Goal: Transaction & Acquisition: Purchase product/service

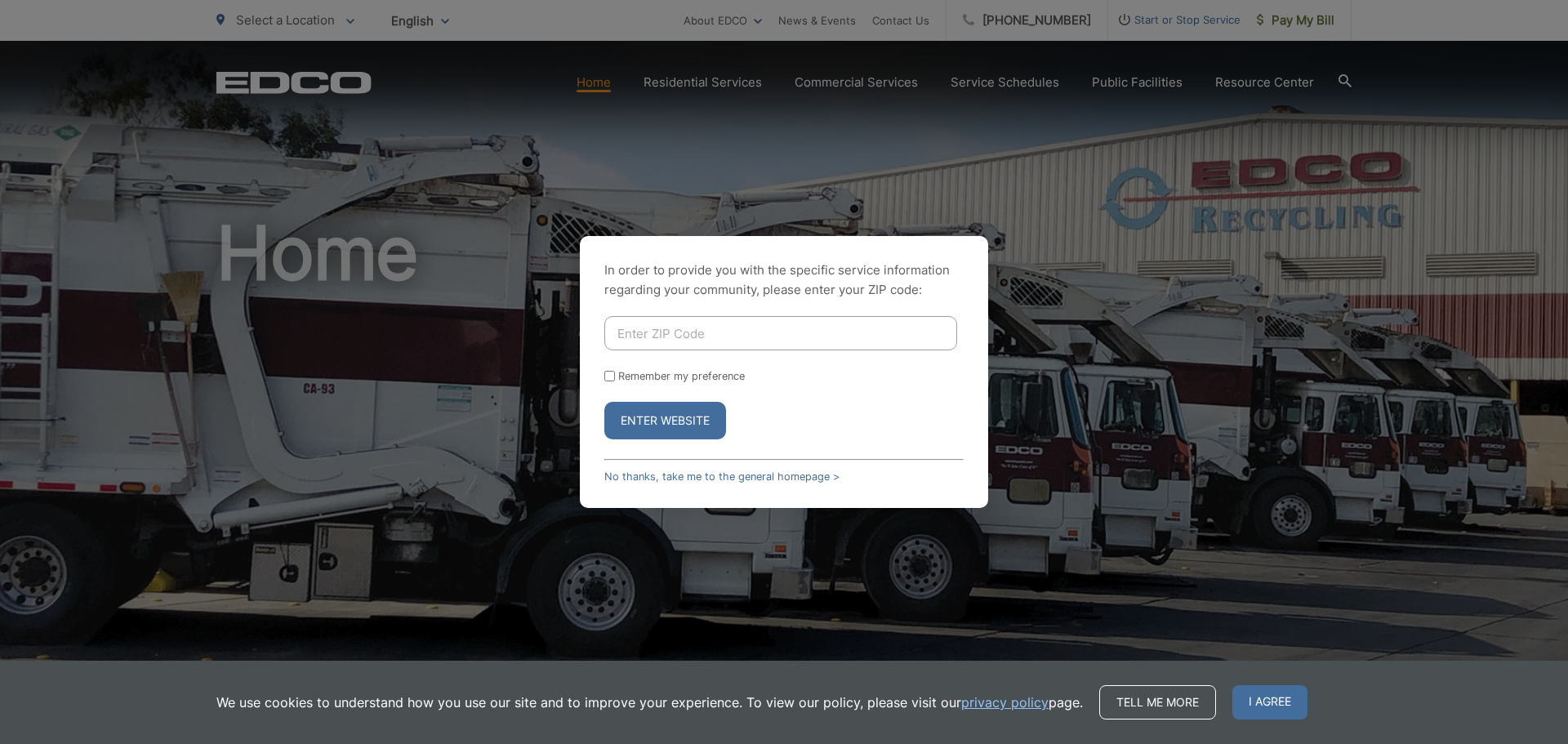
click at [1297, 276] on div "In order to provide you with the specific service information regarding your co…" at bounding box center [784, 372] width 1568 height 744
click at [767, 471] on link "No thanks, take me to the general homepage >" at bounding box center [722, 477] width 235 height 12
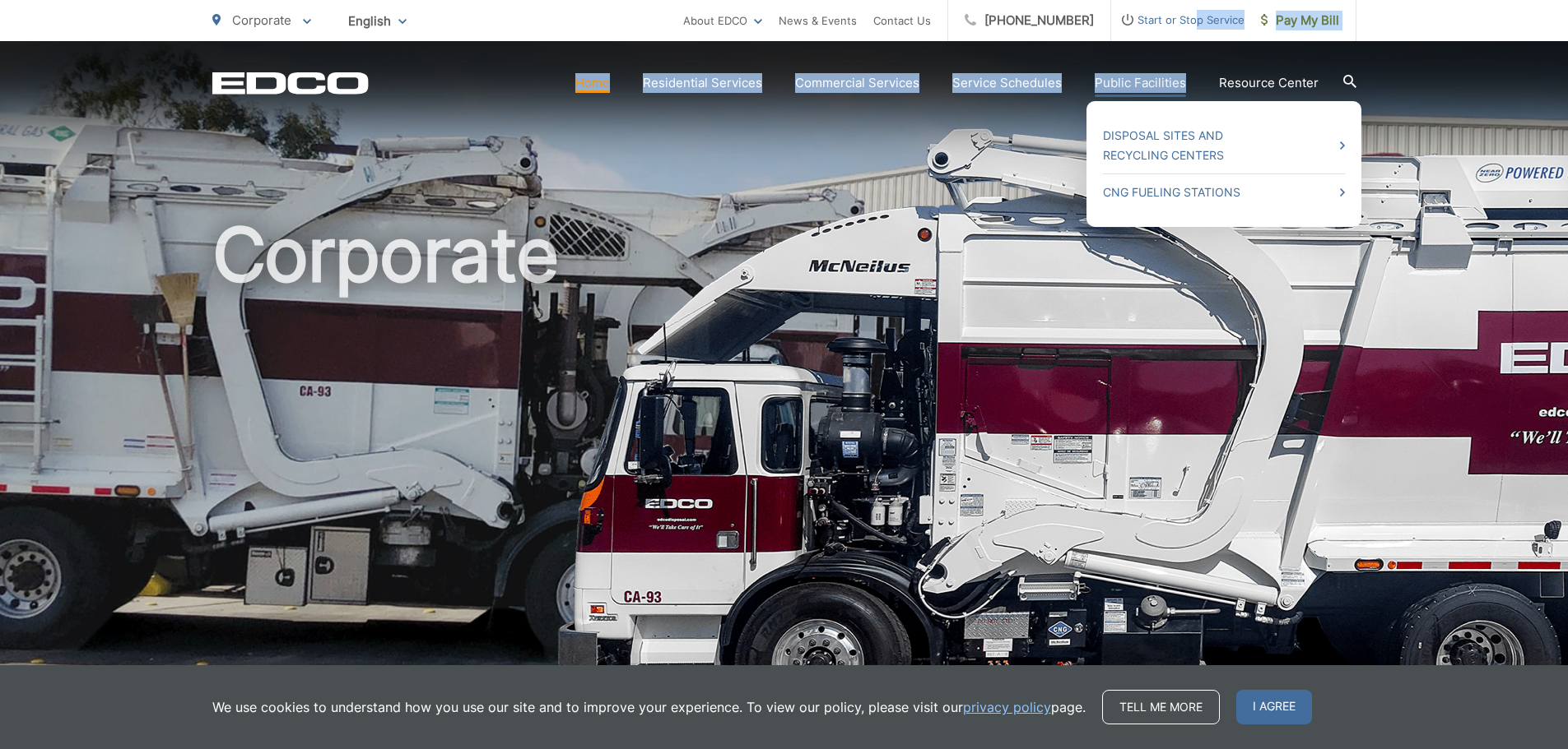
drag, startPoint x: 1196, startPoint y: 27, endPoint x: 1187, endPoint y: 78, distance: 51.8
click at [1187, 78] on div "Corporate To change your zip code, enter it below and press change. Change Take…" at bounding box center [784, 49] width 1568 height 99
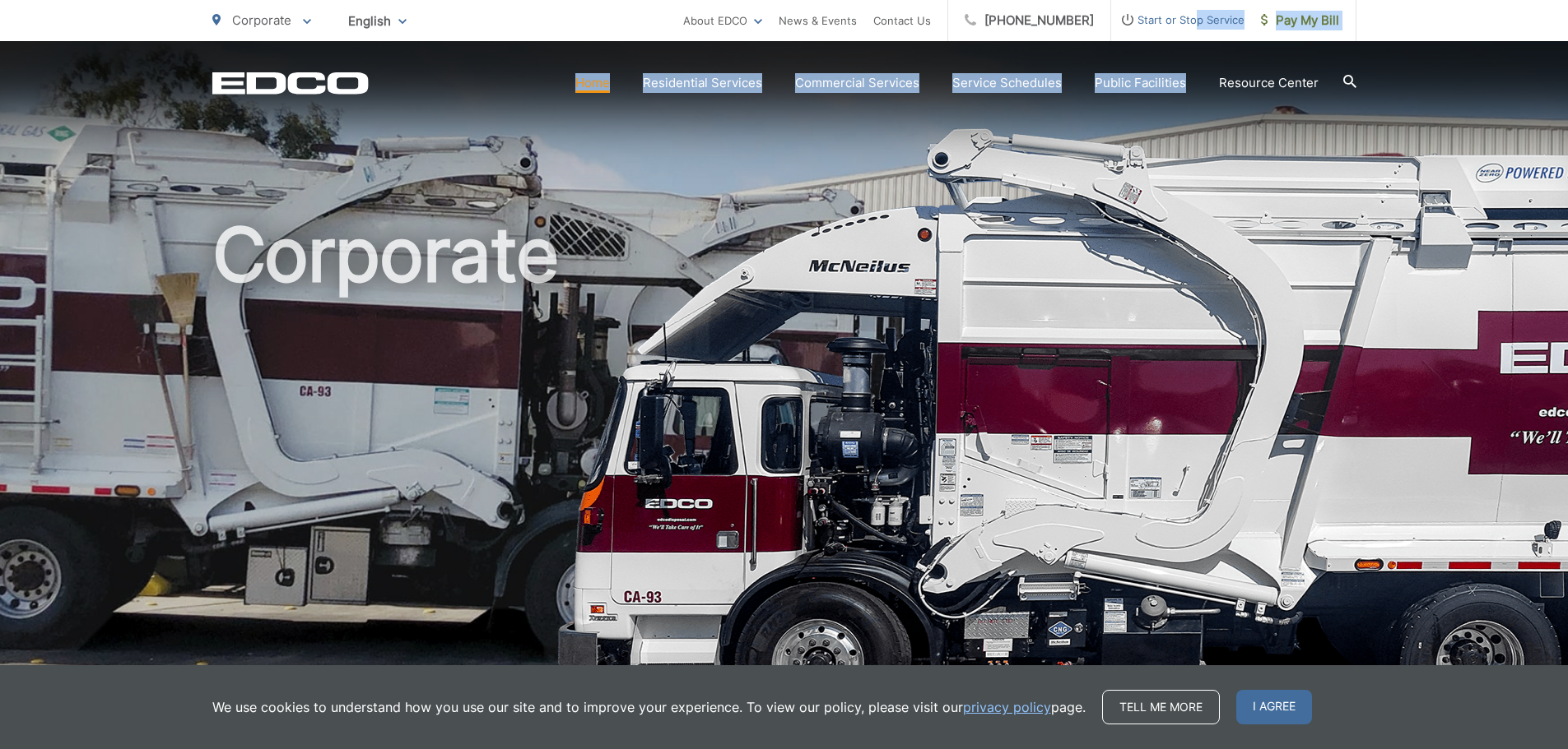
click at [1489, 336] on img at bounding box center [1268, 436] width 1425 height 617
click at [1331, 8] on link "Pay My Bill" at bounding box center [1301, 20] width 112 height 41
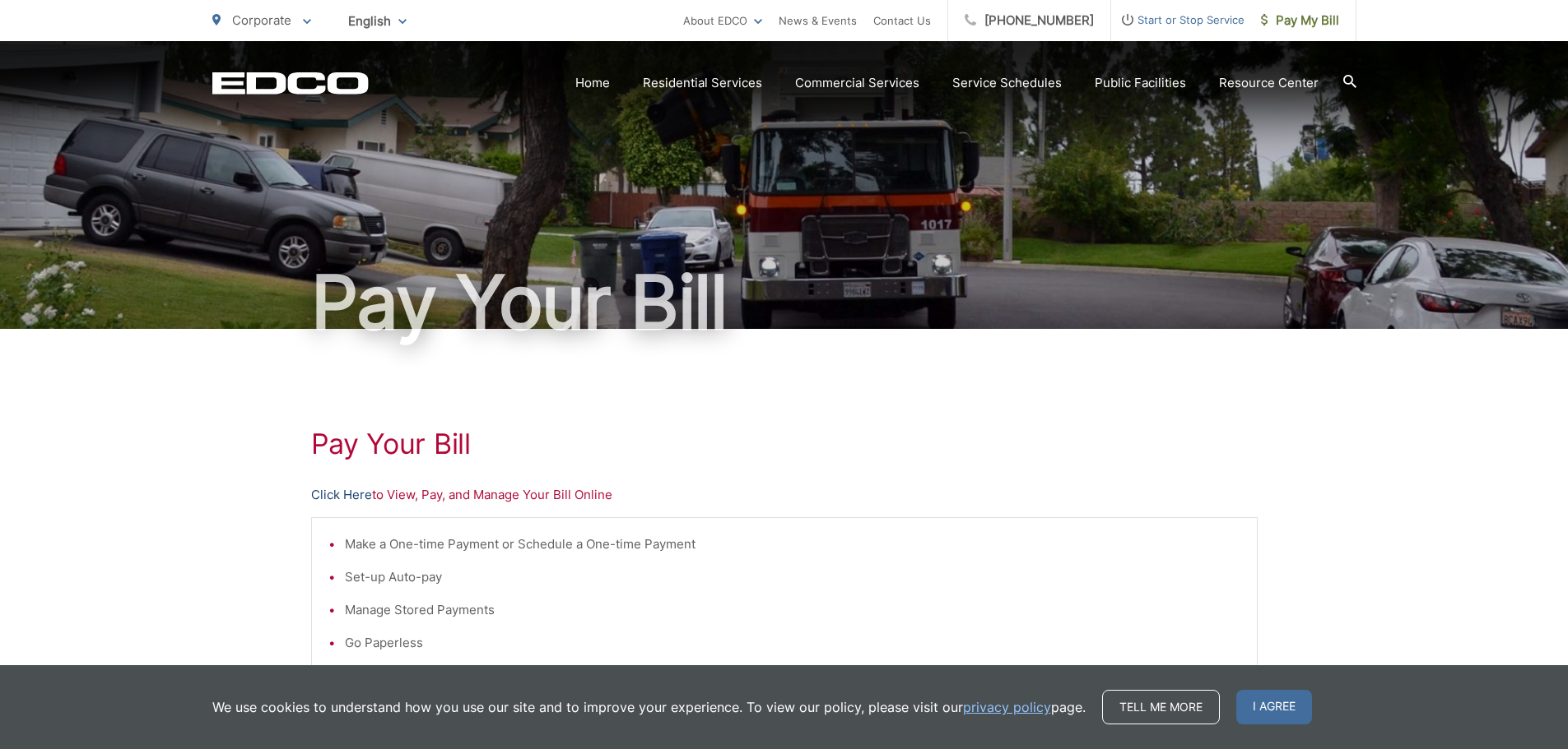
click at [358, 492] on link "Click Here" at bounding box center [341, 495] width 60 height 20
